Goal: Task Accomplishment & Management: Complete application form

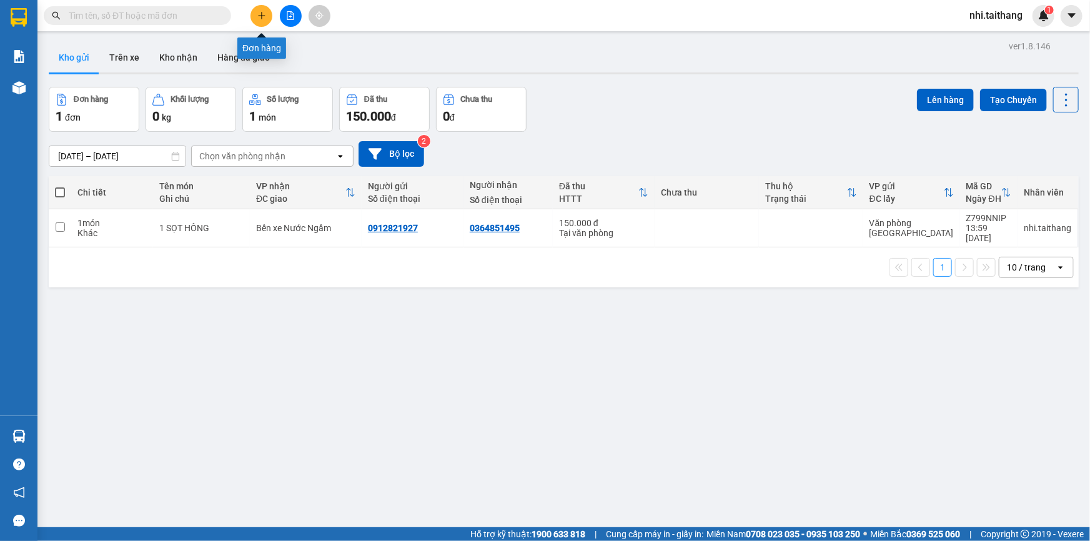
click at [261, 12] on icon "plus" at bounding box center [261, 15] width 9 height 9
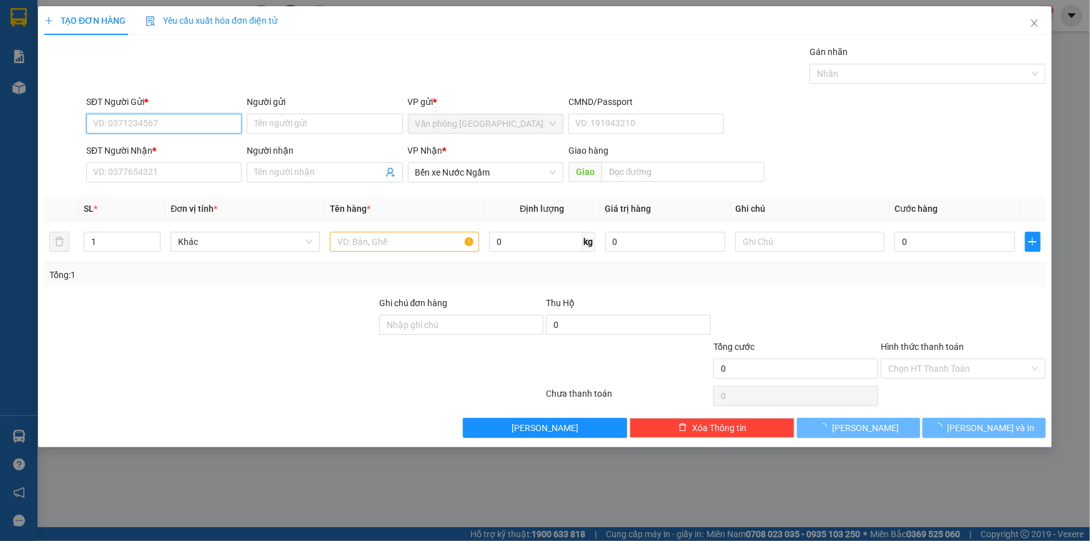
drag, startPoint x: 202, startPoint y: 127, endPoint x: 208, endPoint y: 96, distance: 32.5
click at [202, 127] on input "SĐT Người Gửi *" at bounding box center [164, 124] width 156 height 20
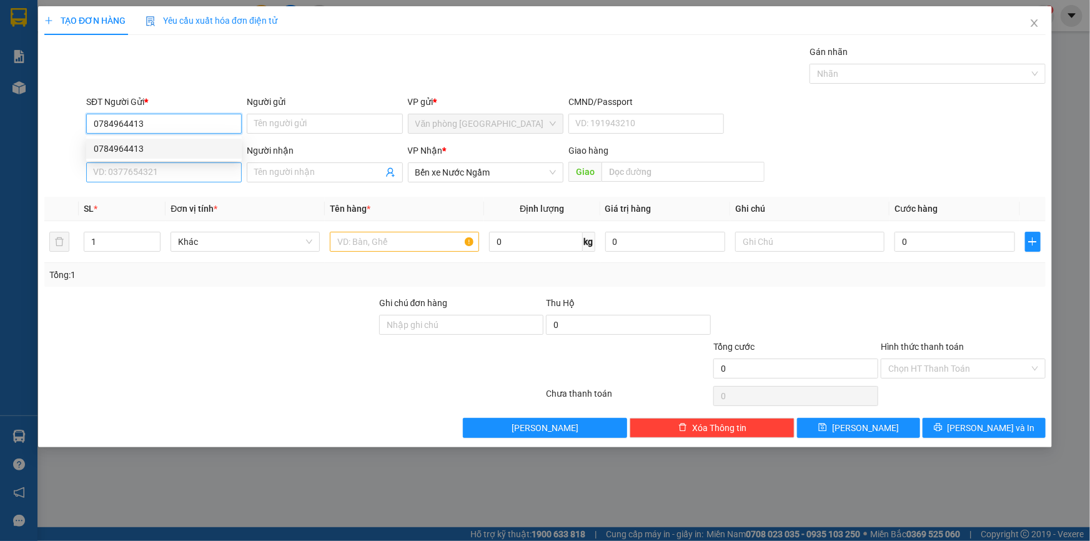
type input "0784964413"
click at [134, 176] on input "SĐT Người Nhận *" at bounding box center [164, 172] width 156 height 20
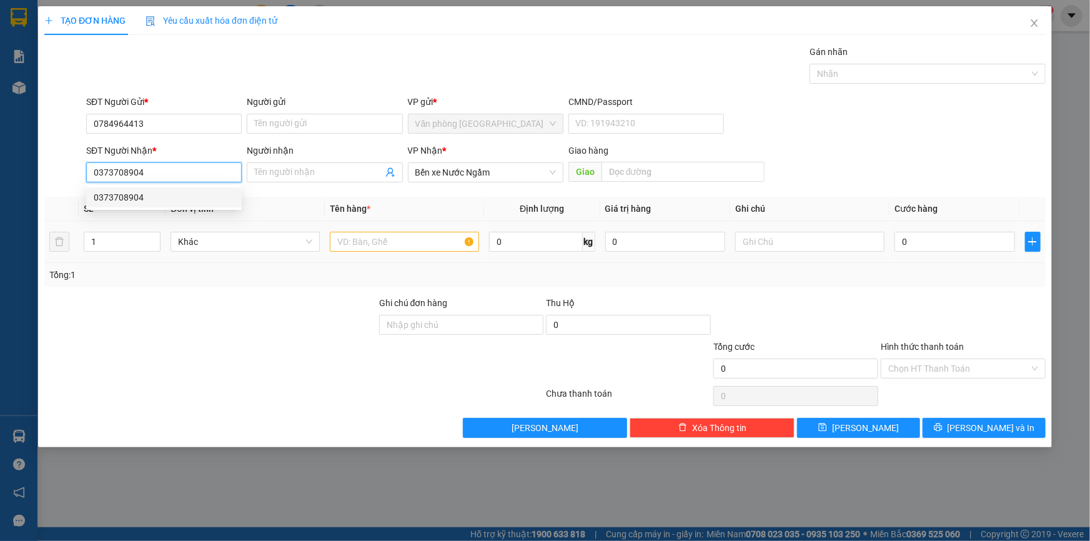
type input "0373708904"
click at [400, 247] on input "text" at bounding box center [404, 242] width 149 height 20
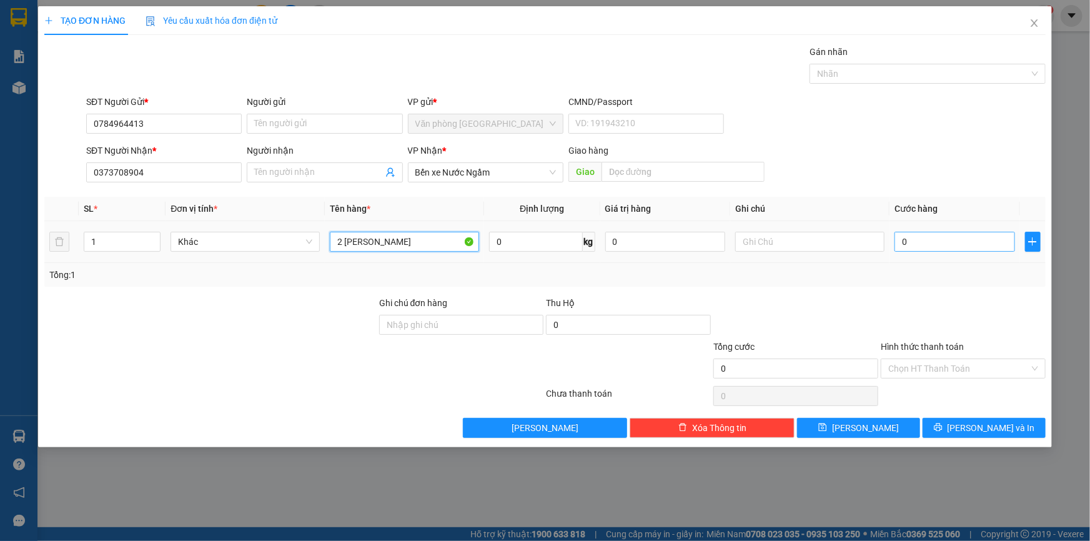
type input "2 [PERSON_NAME]"
click at [959, 245] on input "0" at bounding box center [955, 242] width 121 height 20
type input "0"
click at [419, 237] on input "2 [PERSON_NAME]" at bounding box center [404, 242] width 149 height 20
type input "2 THÙNG QUẦN ÁO"
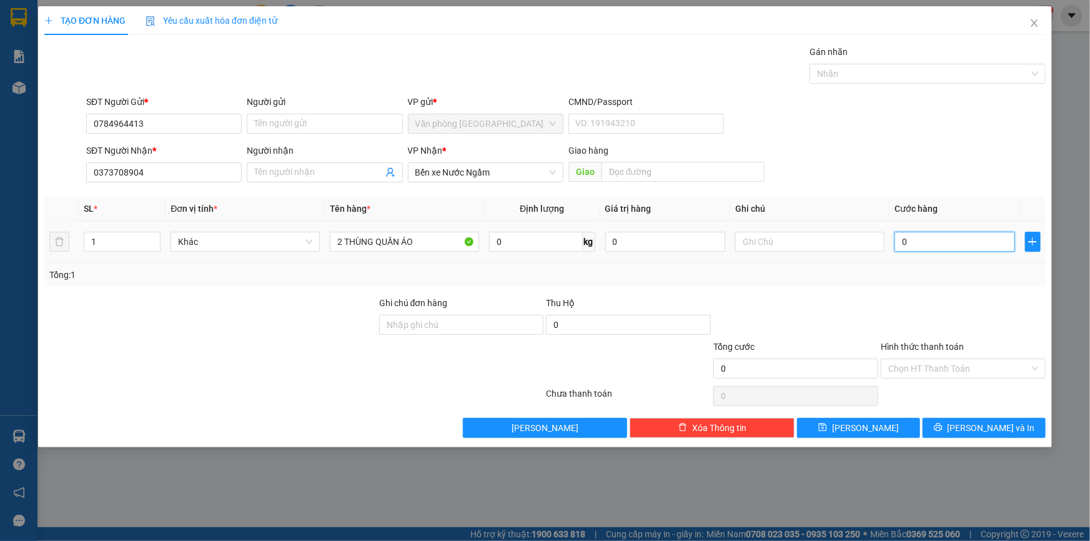
click at [934, 237] on input "0" at bounding box center [955, 242] width 121 height 20
type input "003"
type input "3"
type input "0.030"
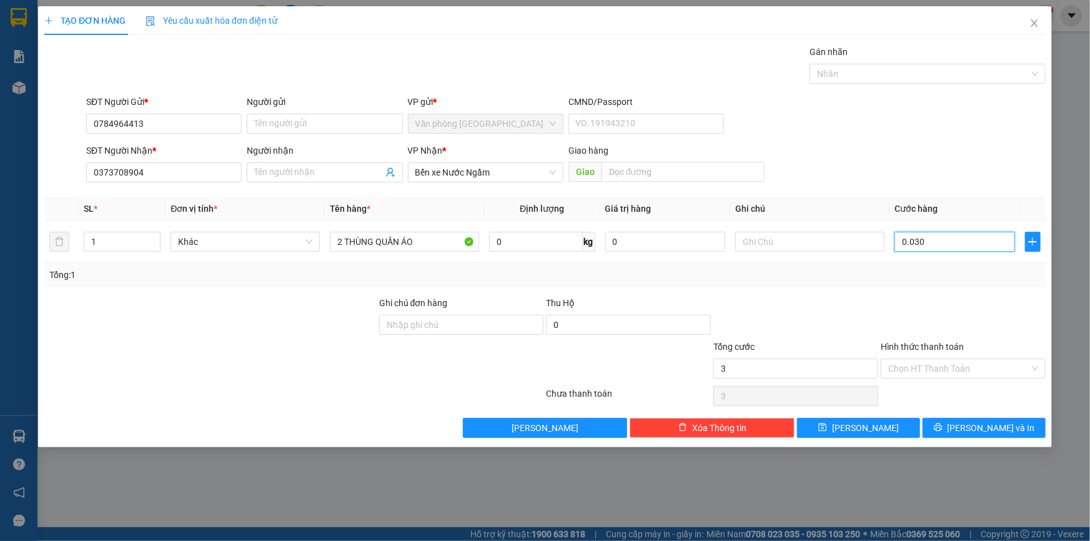
type input "30"
type input "00.300"
type input "300"
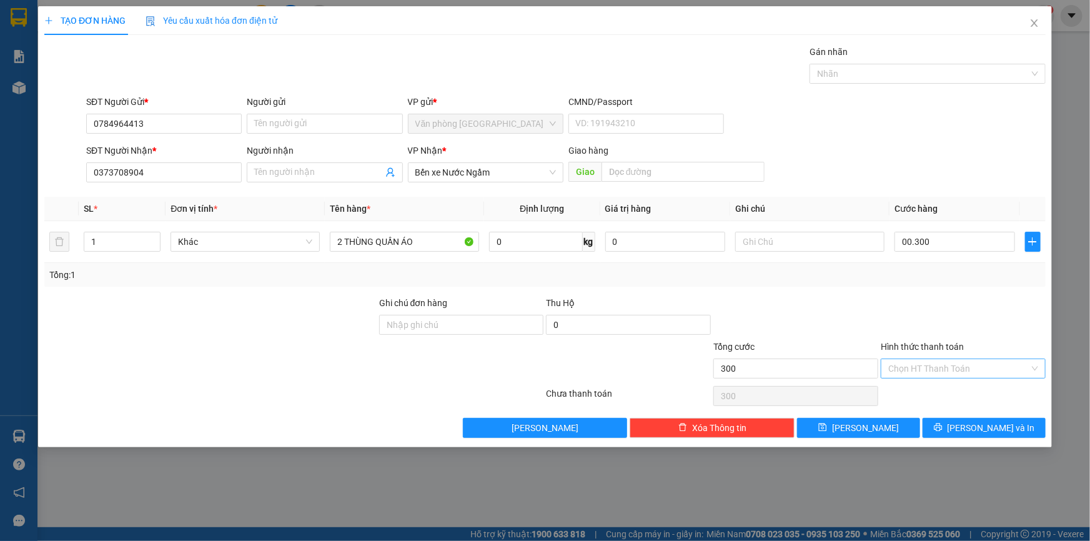
click at [940, 359] on input "Hình thức thanh toán" at bounding box center [958, 368] width 141 height 19
type input "300.000"
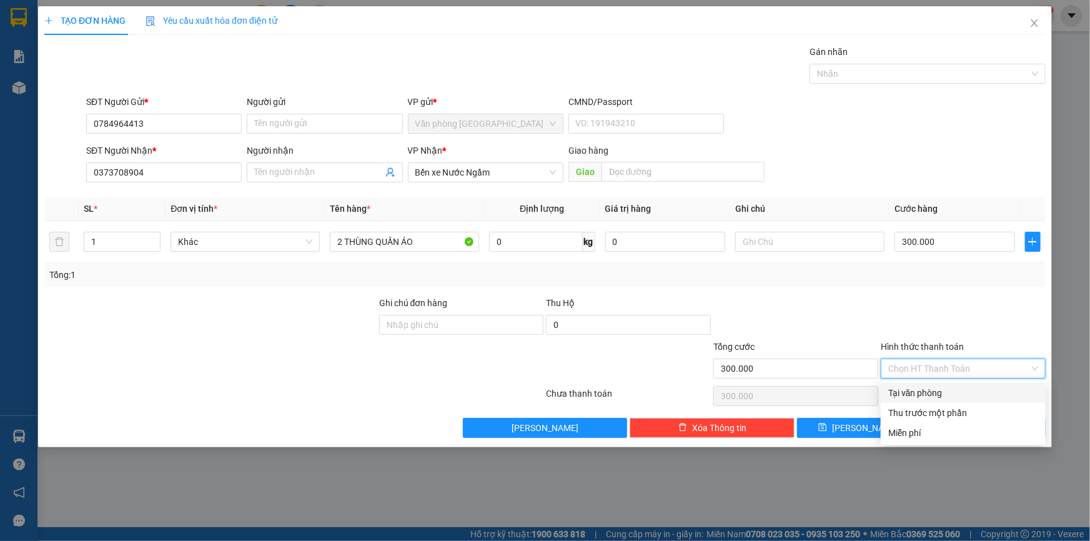
click at [1016, 315] on div at bounding box center [963, 318] width 167 height 44
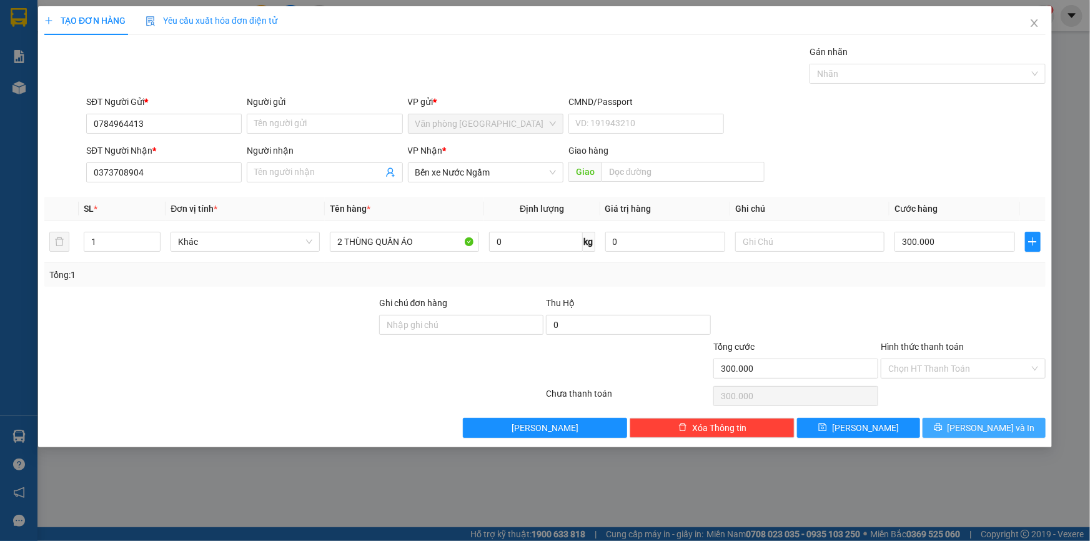
click at [1003, 429] on span "[PERSON_NAME] và In" at bounding box center [991, 428] width 87 height 14
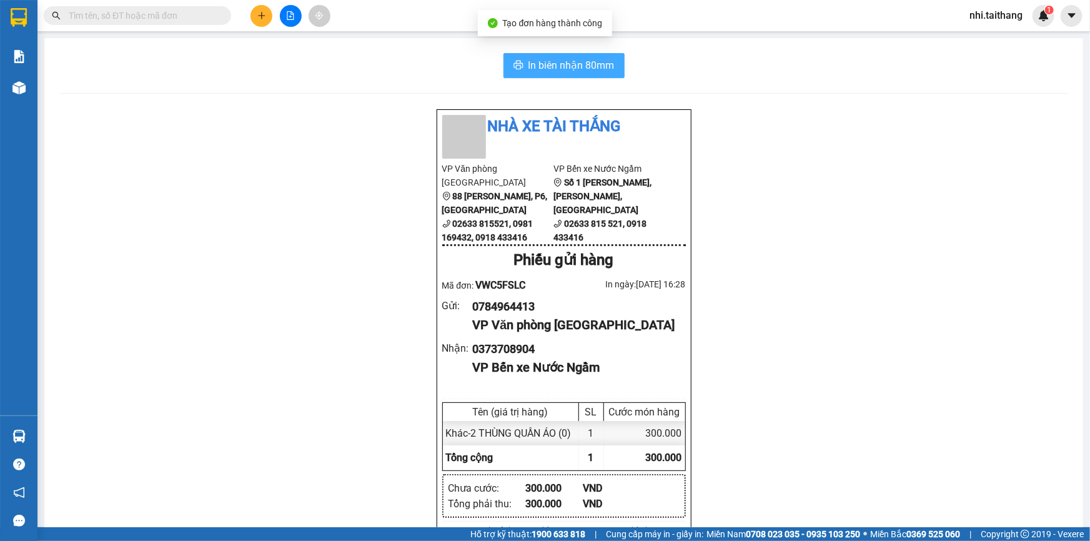
click at [559, 60] on span "In biên nhận 80mm" at bounding box center [571, 65] width 86 height 16
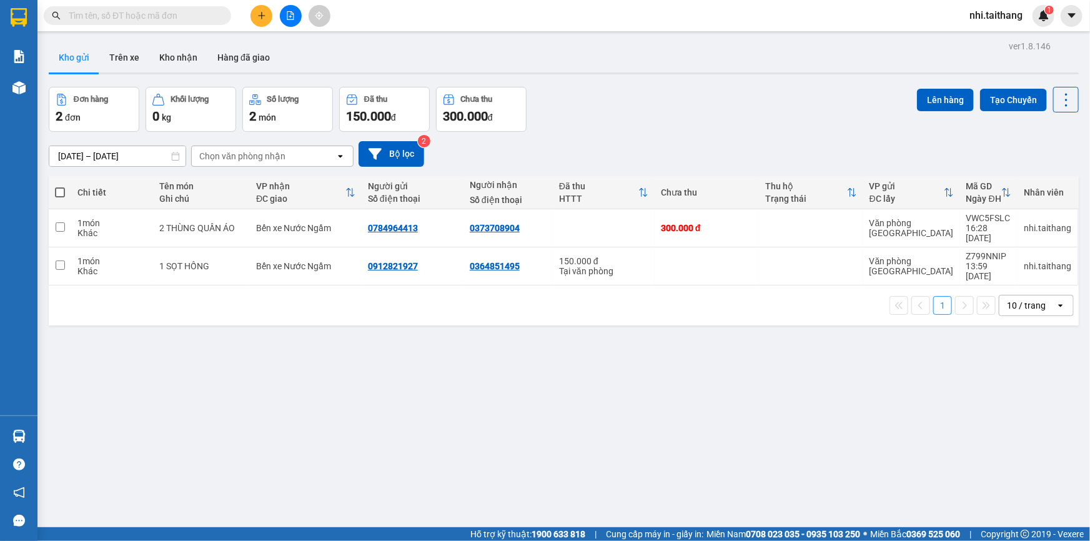
click at [263, 11] on icon "plus" at bounding box center [261, 15] width 9 height 9
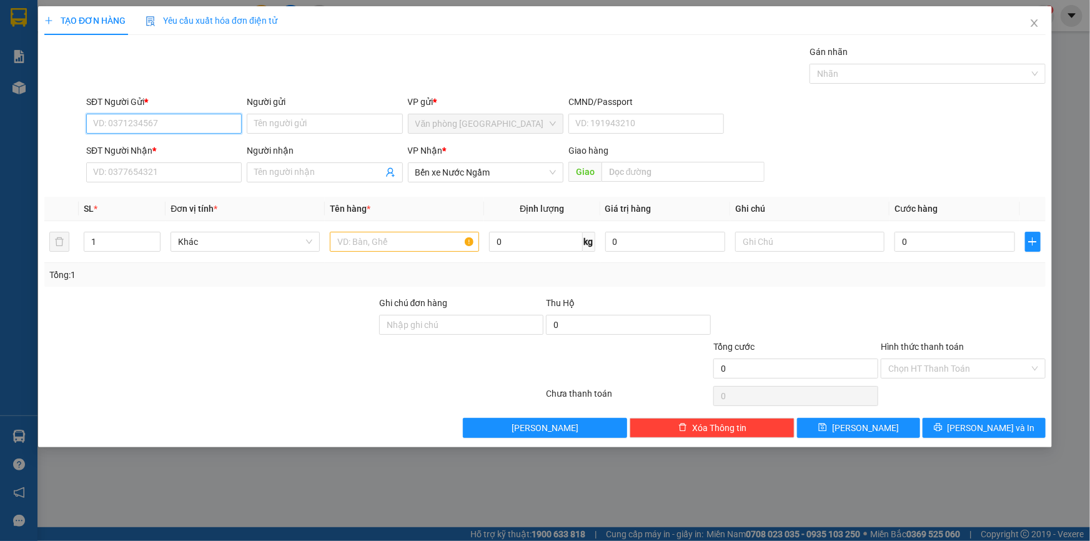
drag, startPoint x: 157, startPoint y: 124, endPoint x: 151, endPoint y: 123, distance: 6.4
click at [156, 124] on input "SĐT Người Gửi *" at bounding box center [164, 124] width 156 height 20
type input "0347653902"
click at [158, 168] on input "SĐT Người Nhận *" at bounding box center [164, 172] width 156 height 20
type input "0346285891"
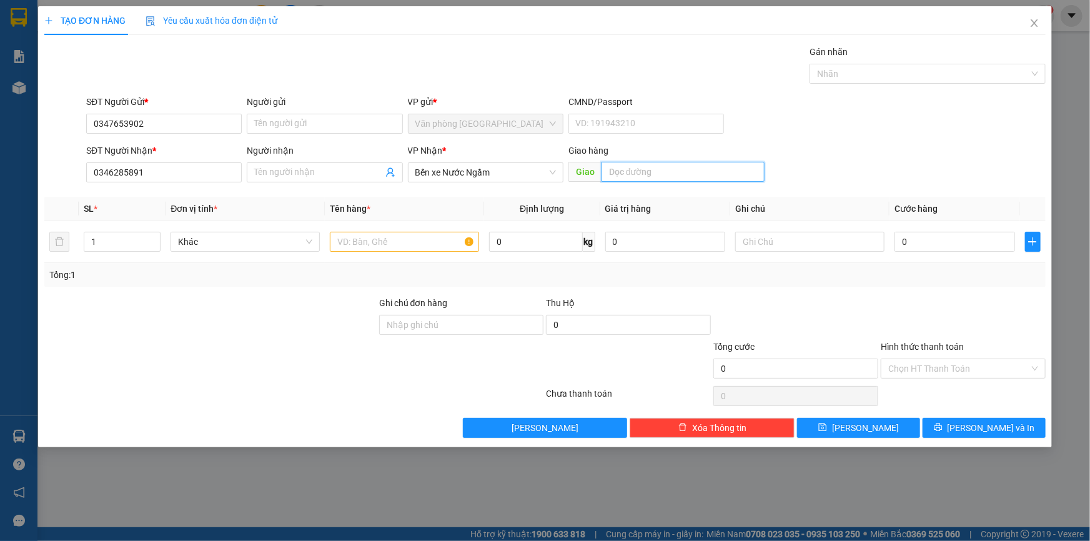
click at [612, 175] on input "text" at bounding box center [683, 172] width 163 height 20
type input "VINH"
click at [359, 240] on input "text" at bounding box center [404, 242] width 149 height 20
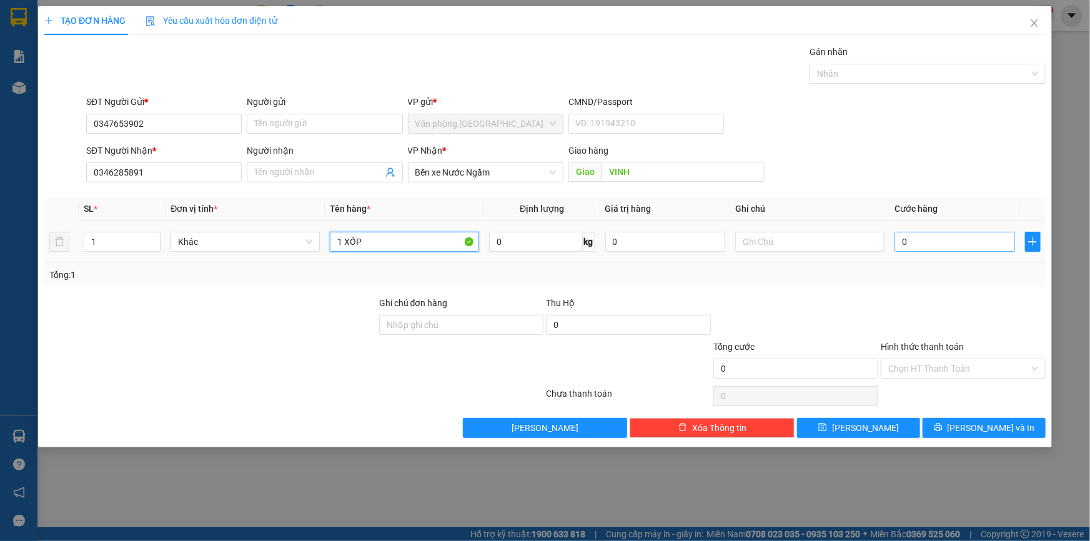
type input "1 XỐP"
click at [928, 237] on input "0" at bounding box center [955, 242] width 121 height 20
type input "002"
type input "2"
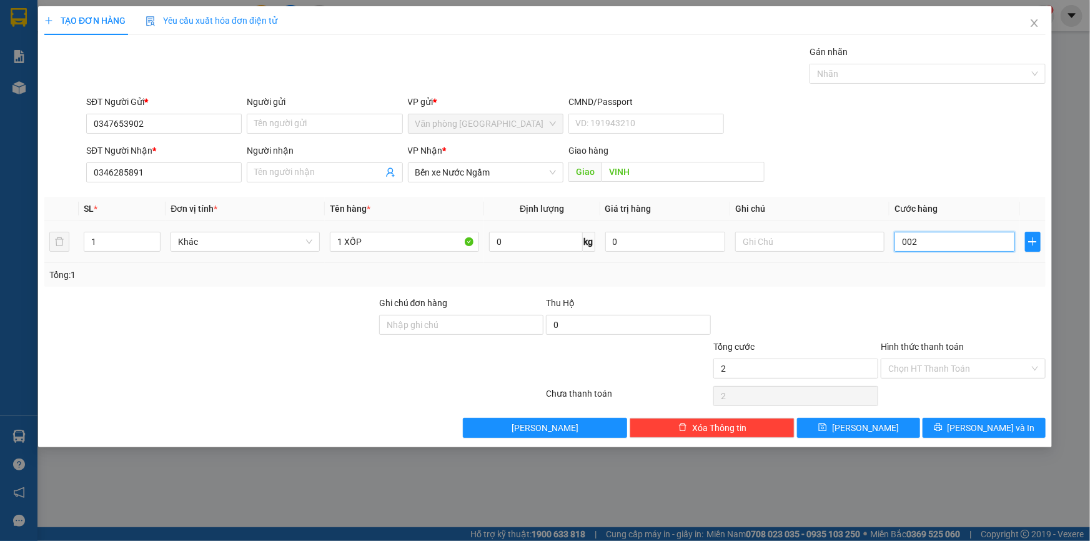
type input "0.020"
type input "20"
type input "00.200"
type input "200"
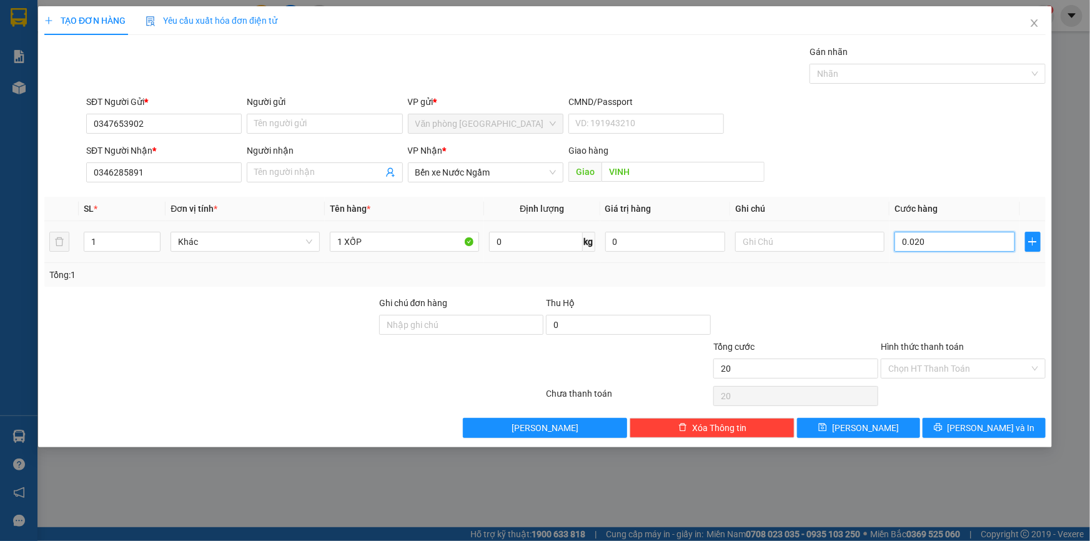
type input "200"
type input "200.000"
click at [1012, 365] on input "Hình thức thanh toán" at bounding box center [958, 368] width 141 height 19
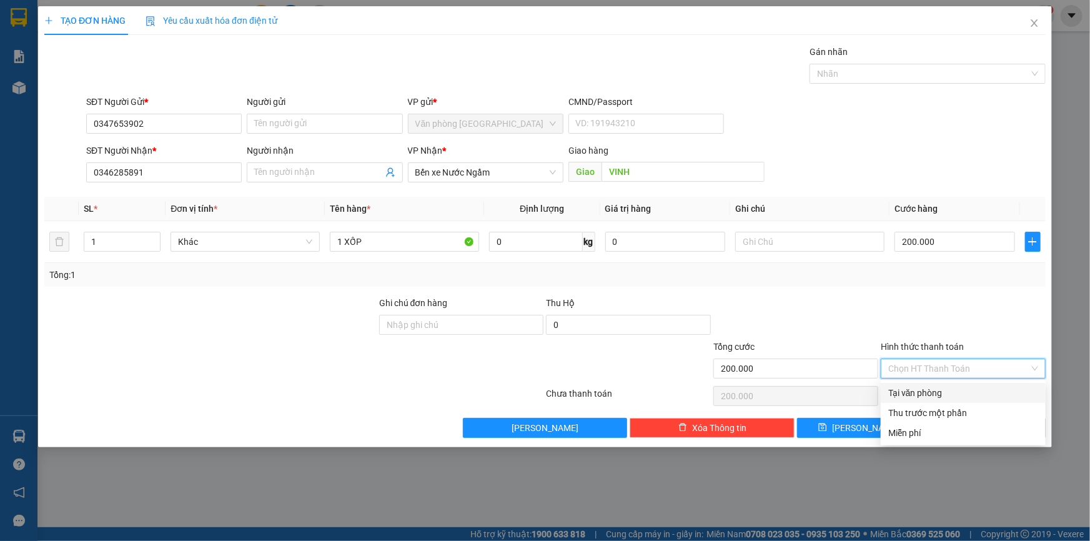
drag, startPoint x: 902, startPoint y: 390, endPoint x: 910, endPoint y: 387, distance: 8.1
click at [903, 390] on div "Tại văn phòng" at bounding box center [963, 393] width 150 height 14
type input "0"
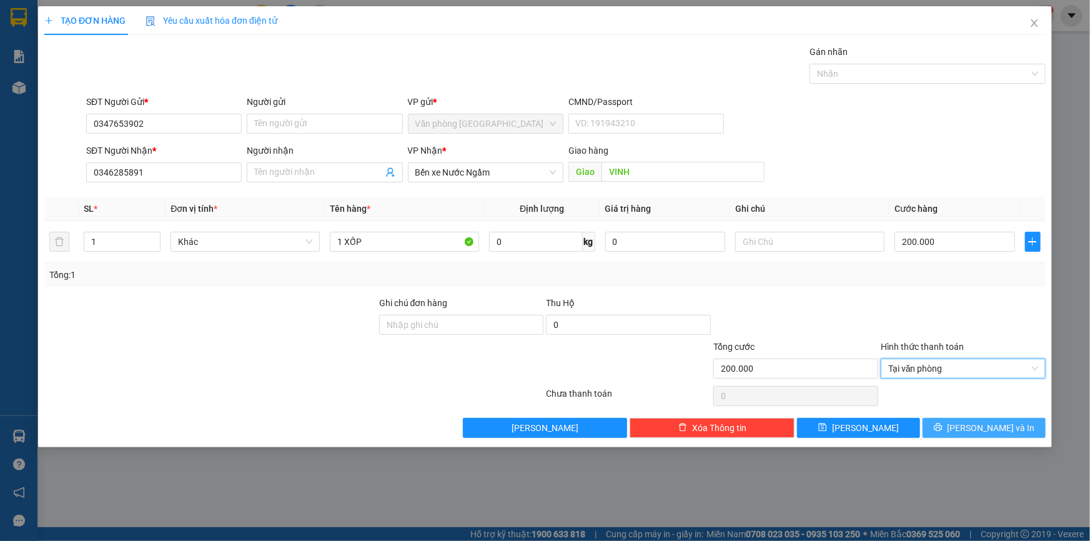
click at [966, 436] on button "[PERSON_NAME] và In" at bounding box center [984, 428] width 123 height 20
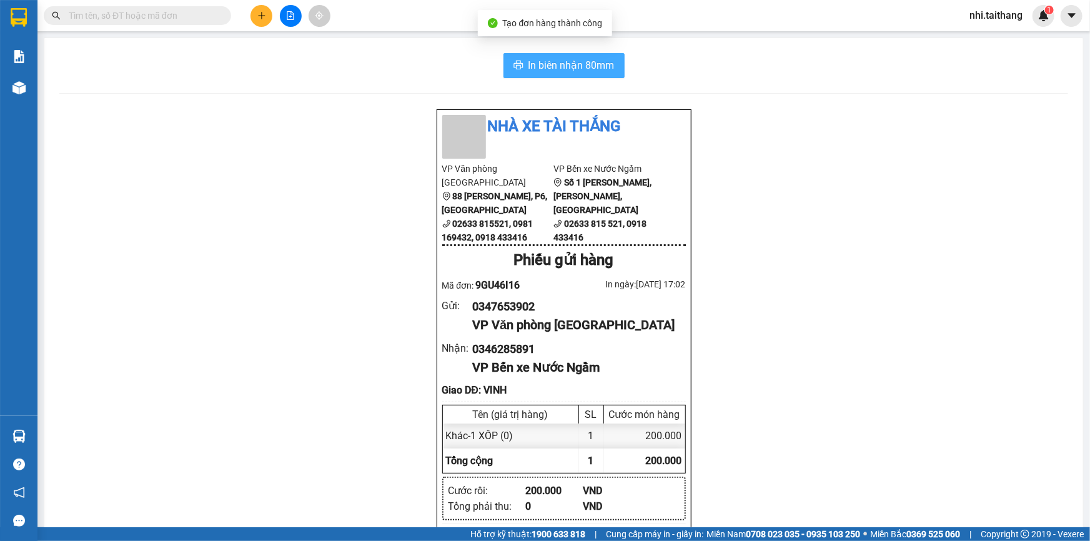
click at [574, 68] on span "In biên nhận 80mm" at bounding box center [571, 65] width 86 height 16
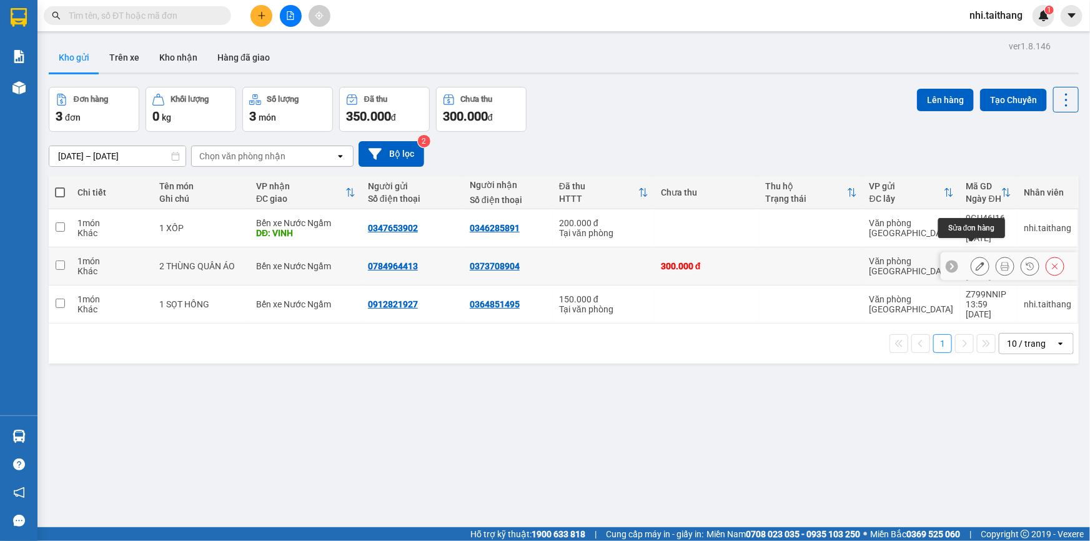
click at [976, 262] on icon at bounding box center [980, 266] width 9 height 9
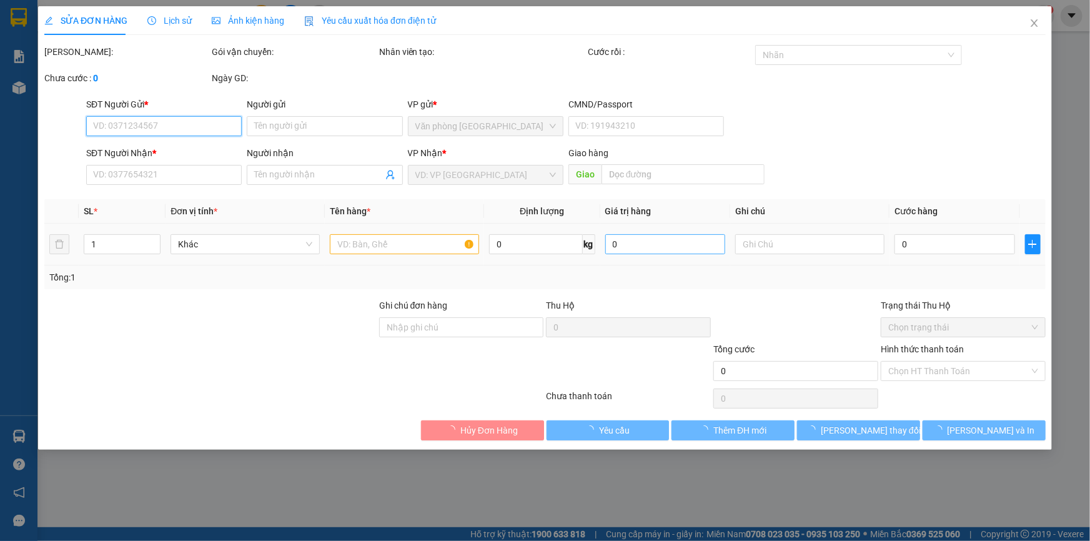
type input "0784964413"
type input "0373708904"
type input "300.000"
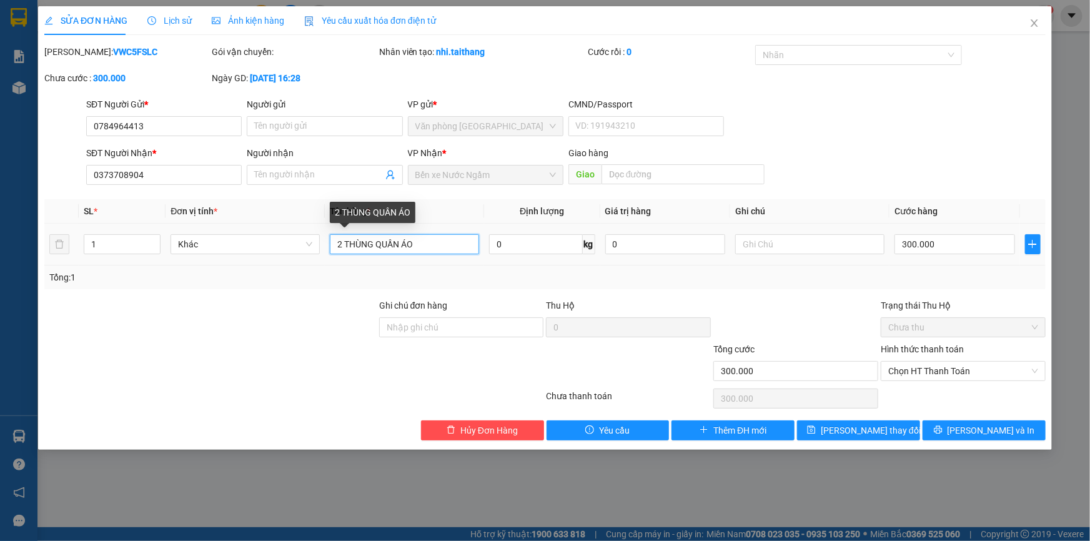
click at [344, 240] on input "2 THÙNG QUẦN ÁO" at bounding box center [404, 244] width 149 height 20
type input "3 THÙNG QUẦN ÁO"
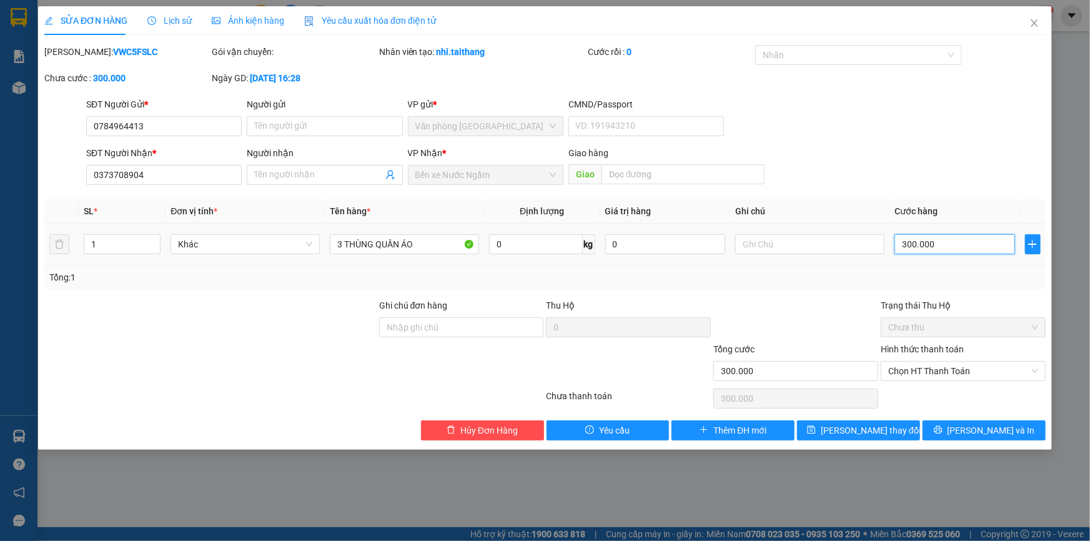
click at [952, 245] on input "300.000" at bounding box center [955, 244] width 121 height 20
type input "0"
type input "4"
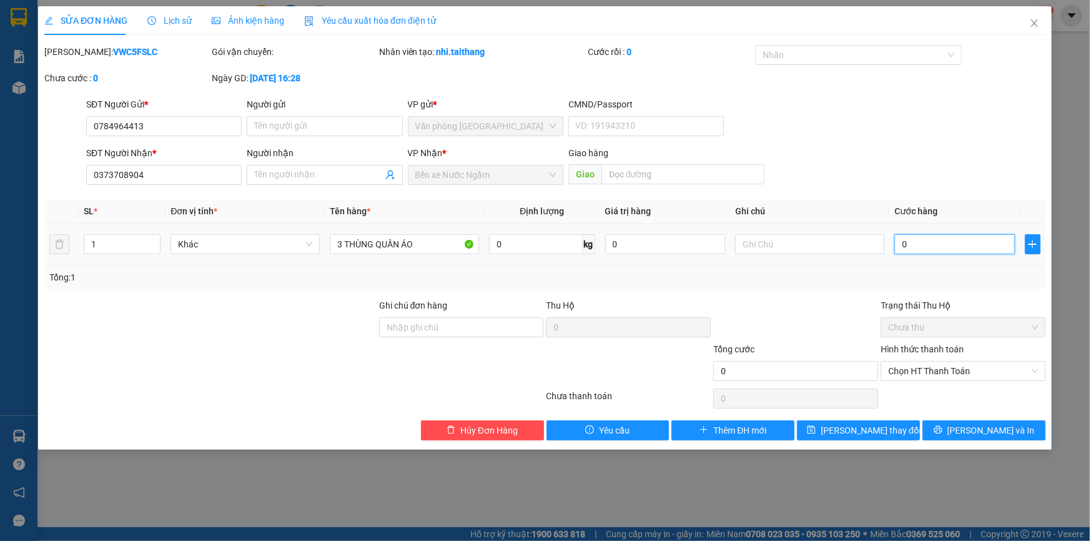
type input "4"
type input "004"
type input "45"
type input "0.045"
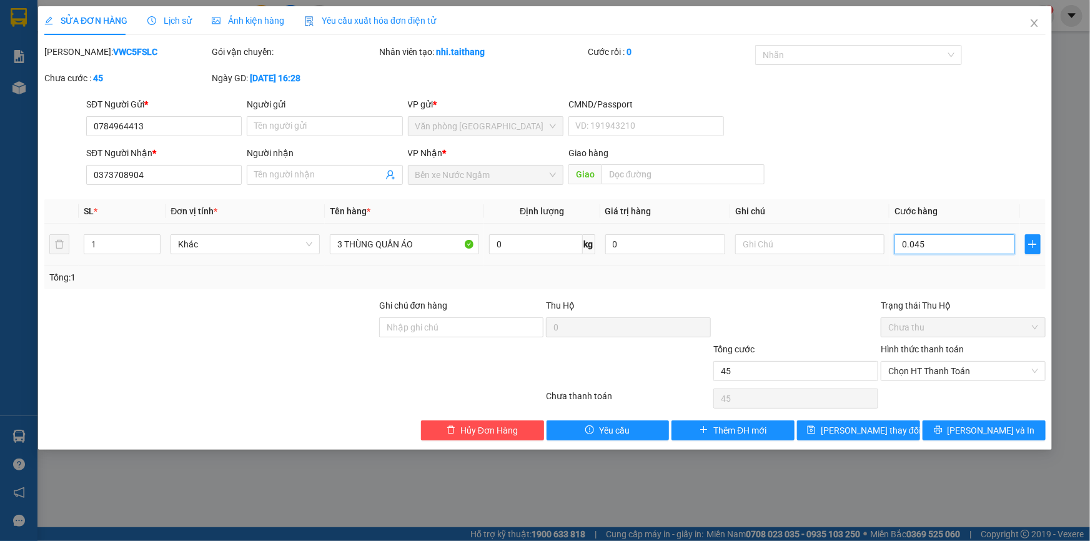
type input "45"
type input "0.045"
drag, startPoint x: 924, startPoint y: 250, endPoint x: 949, endPoint y: 245, distance: 25.4
click at [949, 246] on input "0.045" at bounding box center [955, 244] width 121 height 20
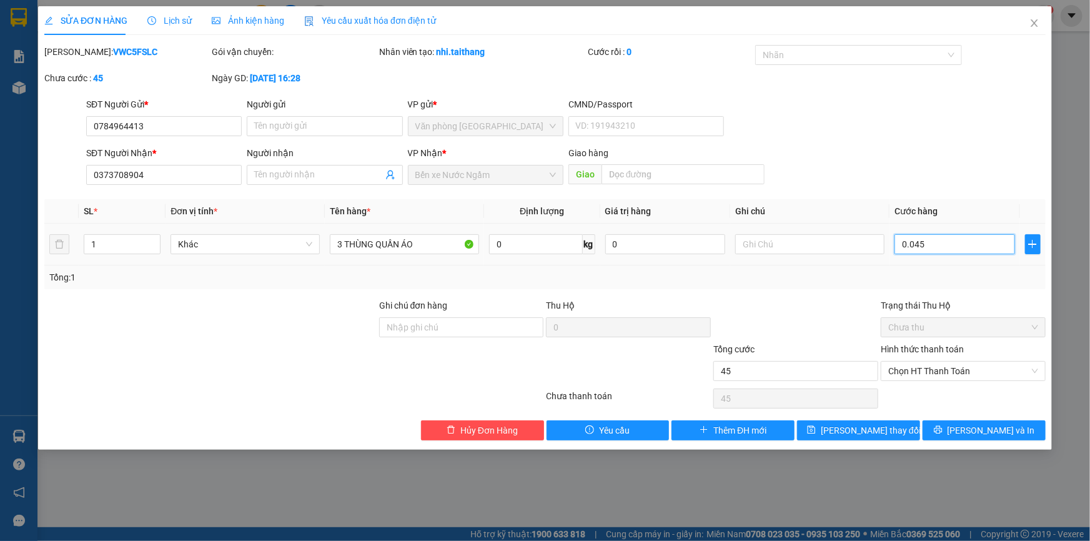
type input "450"
type input "00.450"
type input "450.000"
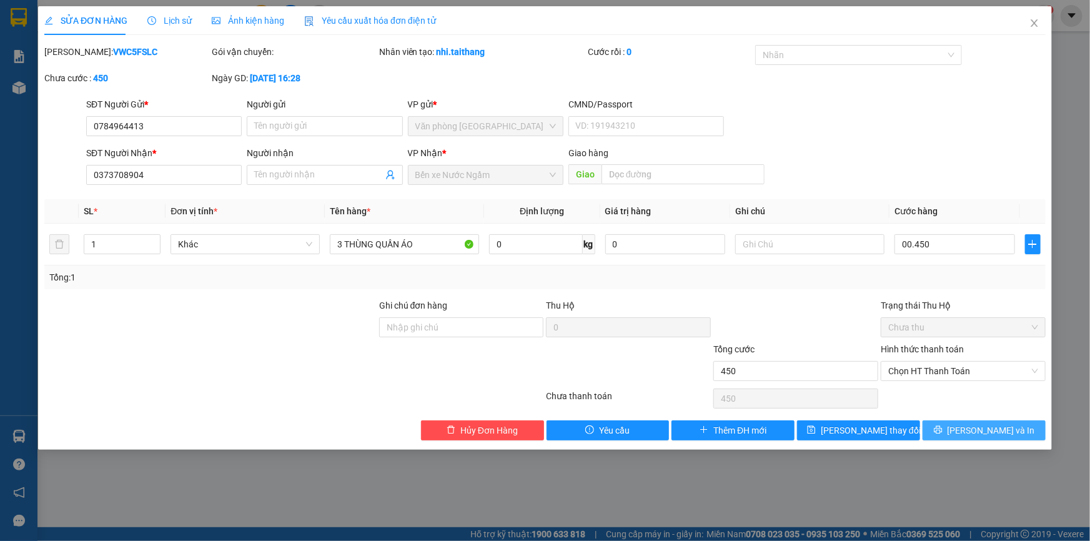
type input "450.000"
click at [943, 427] on icon "printer" at bounding box center [938, 429] width 9 height 9
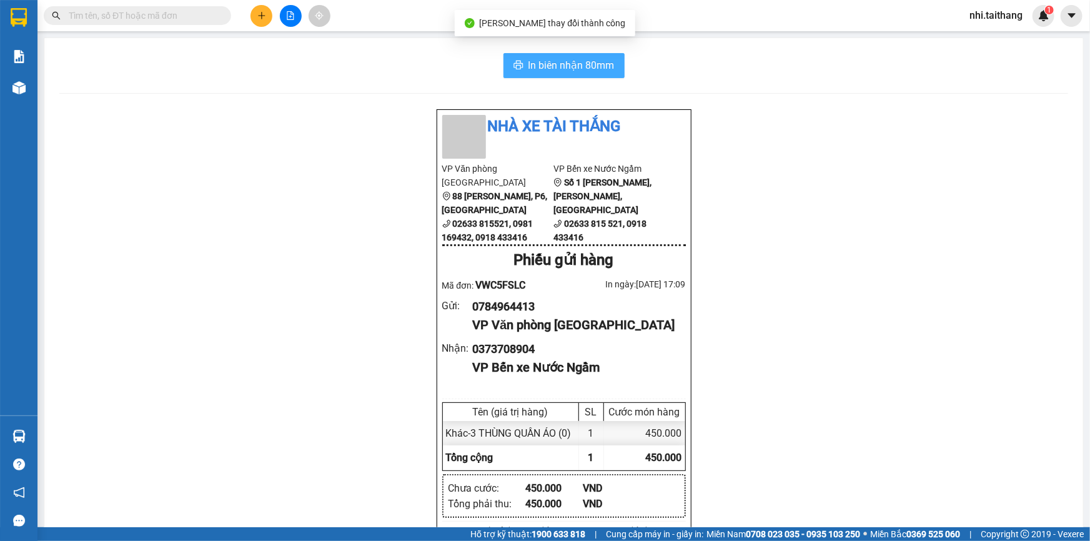
click at [528, 59] on span "In biên nhận 80mm" at bounding box center [571, 65] width 86 height 16
